Goal: Navigation & Orientation: Find specific page/section

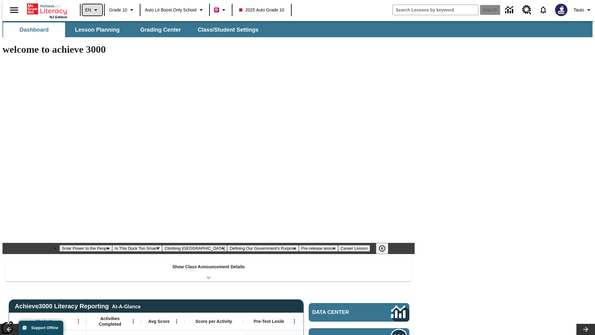
click at [92, 10] on icon "Language: EN, Select a language" at bounding box center [95, 9] width 7 height 7
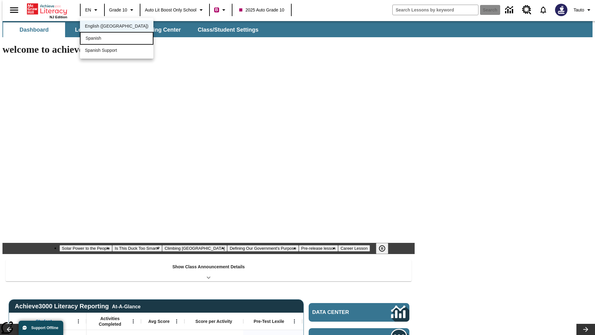
click at [103, 39] on div "Spanish" at bounding box center [116, 38] width 73 height 13
